Goal: Use online tool/utility: Utilize a website feature to perform a specific function

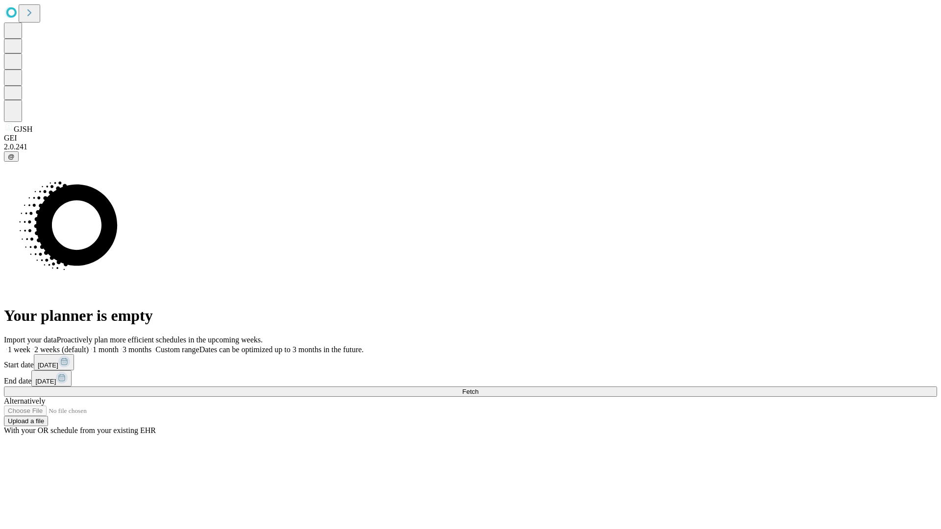
click at [478, 388] on span "Fetch" at bounding box center [470, 391] width 16 height 7
